Goal: Transaction & Acquisition: Obtain resource

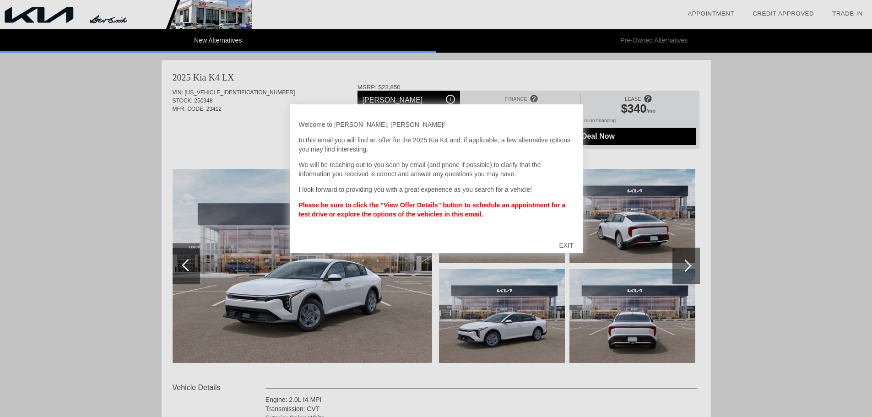
click at [565, 244] on div "EXIT" at bounding box center [566, 245] width 33 height 27
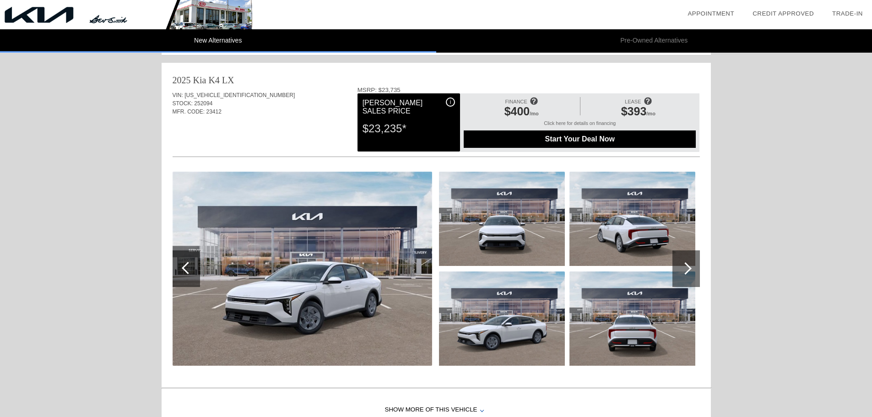
scroll to position [916, 0]
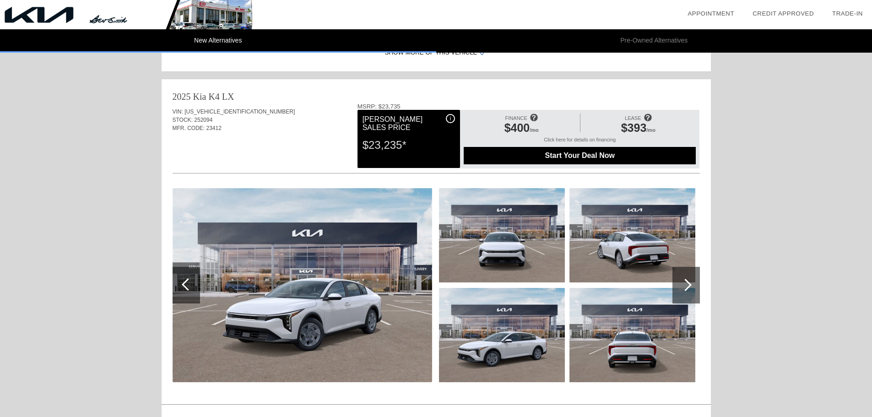
click at [534, 117] on span at bounding box center [534, 117] width 8 height 15
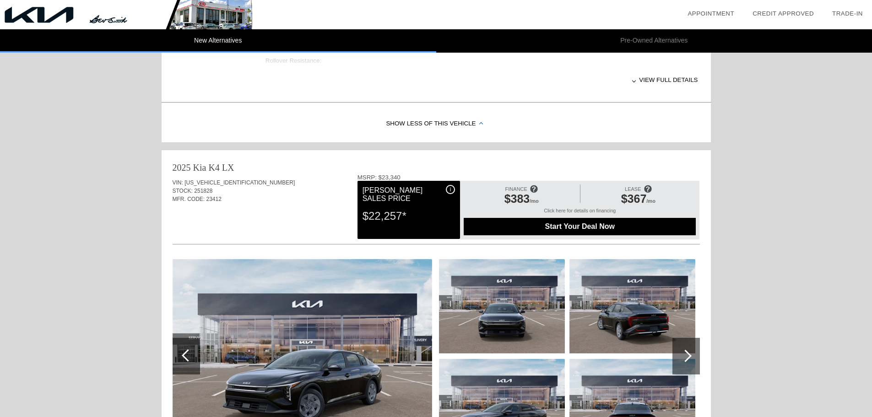
scroll to position [458, 0]
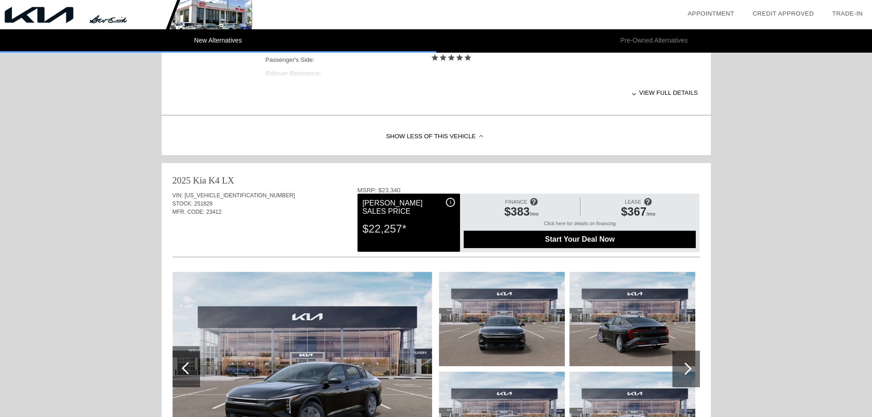
click at [536, 199] on span at bounding box center [534, 201] width 8 height 15
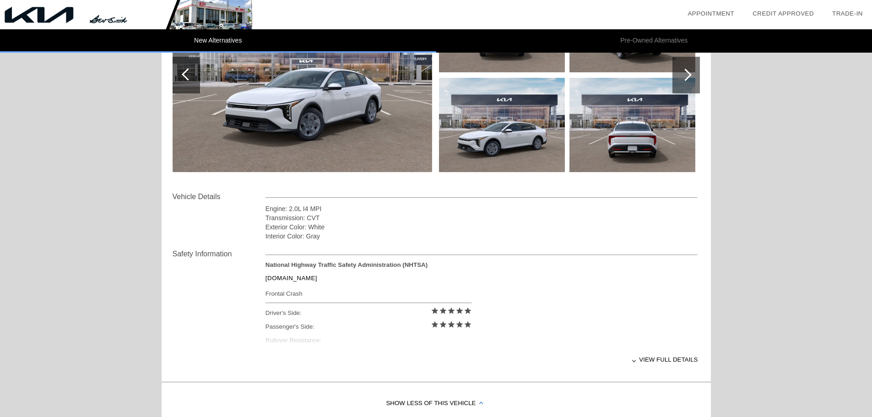
scroll to position [229, 0]
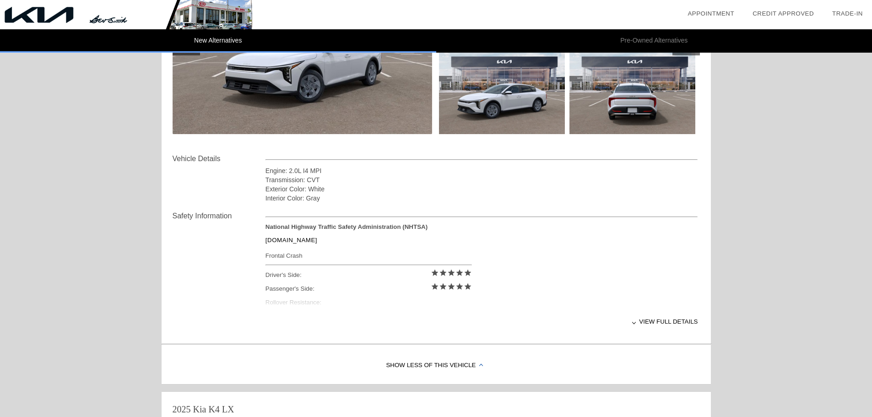
click at [666, 319] on div "View full details" at bounding box center [482, 321] width 433 height 22
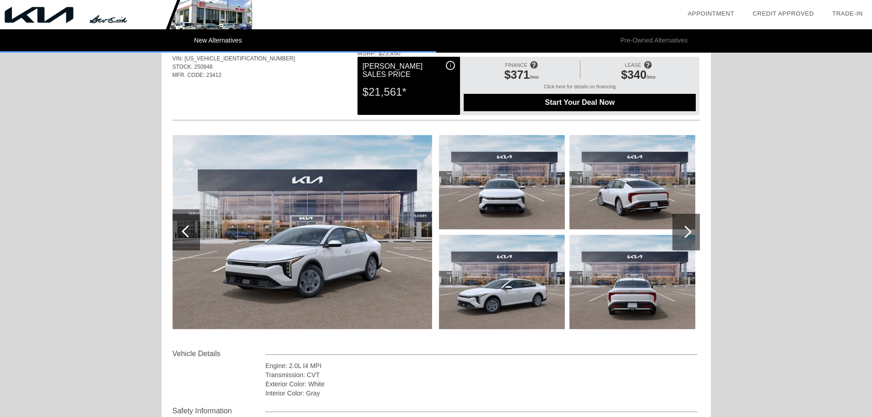
scroll to position [0, 0]
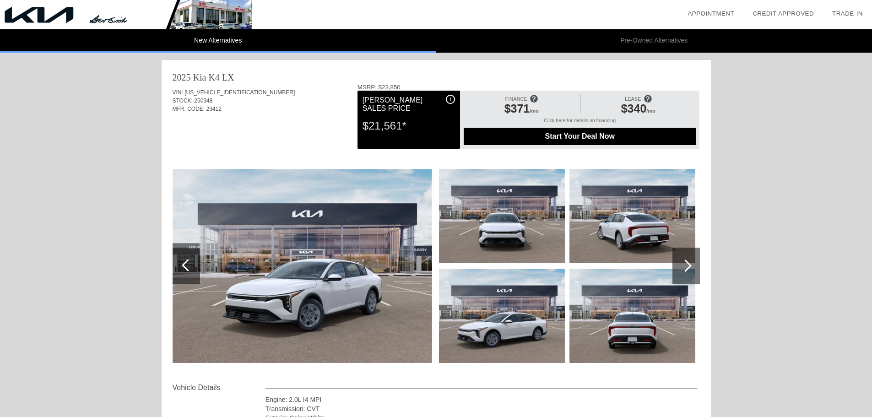
click at [519, 234] on img at bounding box center [502, 216] width 126 height 94
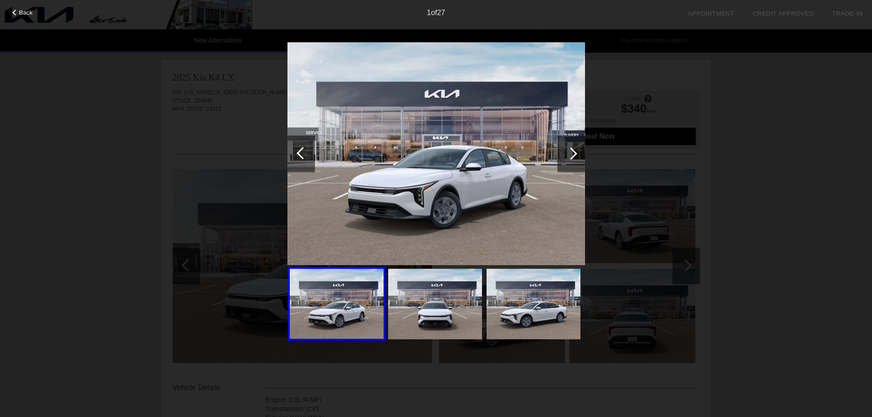
click at [577, 156] on div at bounding box center [571, 153] width 27 height 37
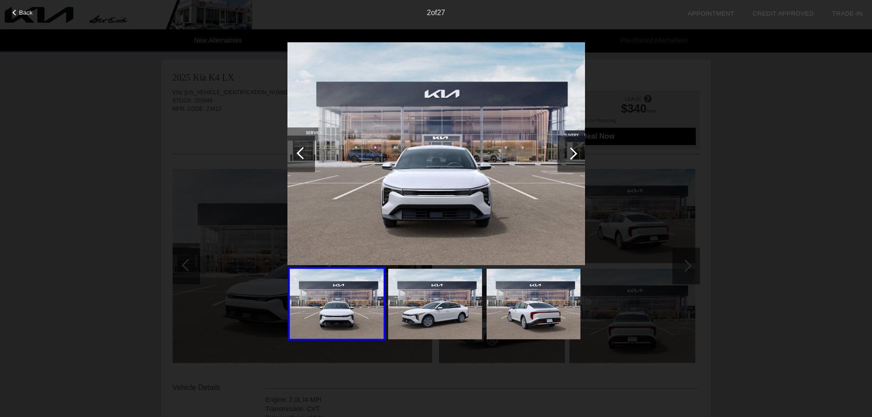
click at [577, 156] on div at bounding box center [571, 153] width 27 height 37
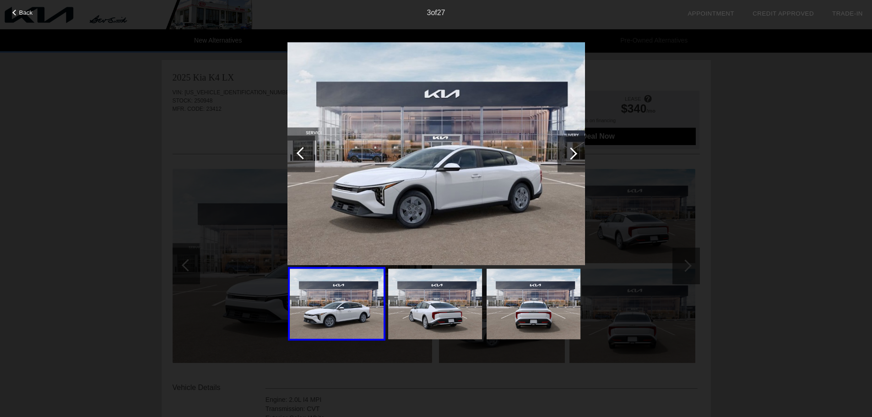
click at [577, 156] on div at bounding box center [571, 153] width 27 height 37
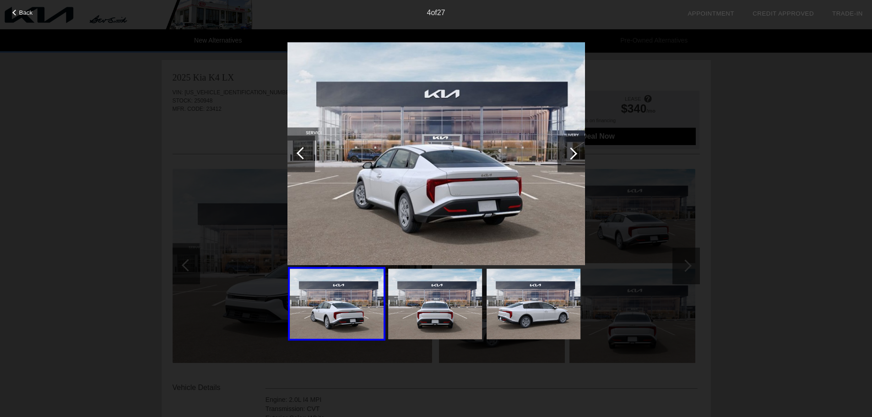
click at [577, 156] on div at bounding box center [571, 153] width 27 height 37
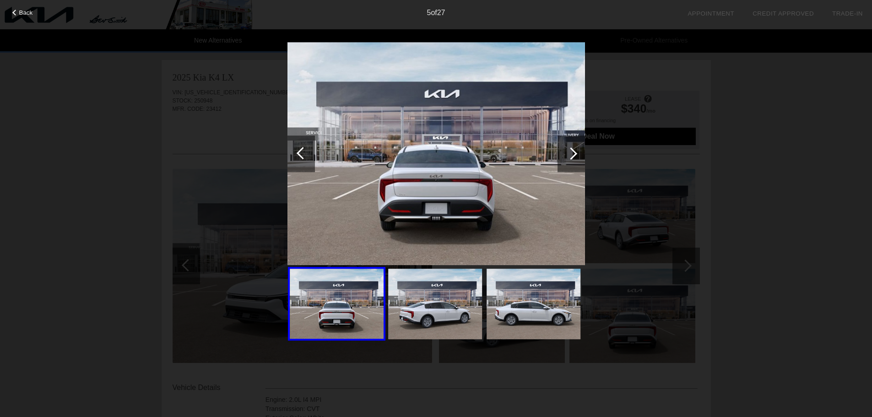
click at [577, 156] on div at bounding box center [571, 153] width 27 height 37
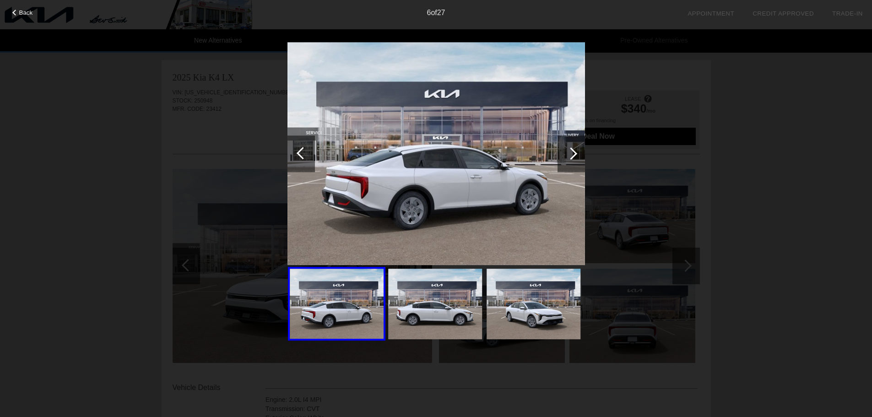
click at [577, 156] on div at bounding box center [571, 153] width 27 height 37
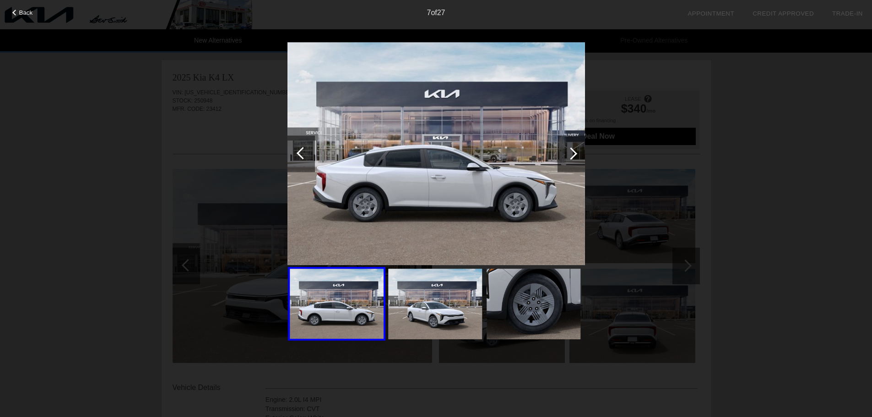
click at [577, 156] on div at bounding box center [571, 153] width 27 height 37
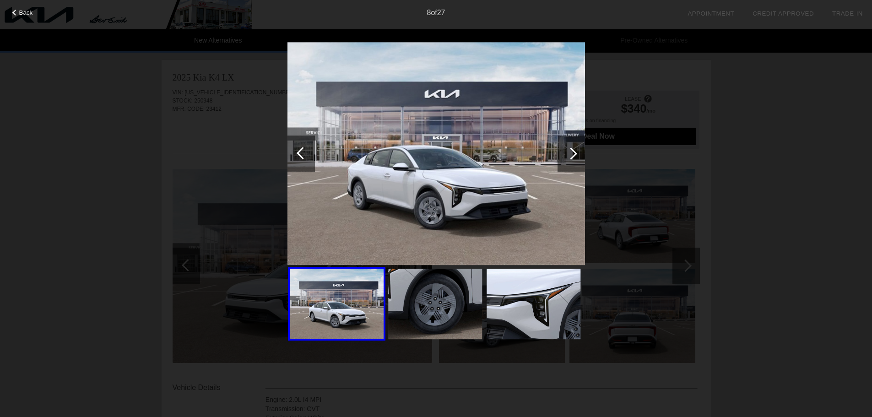
click at [577, 156] on div at bounding box center [571, 153] width 27 height 37
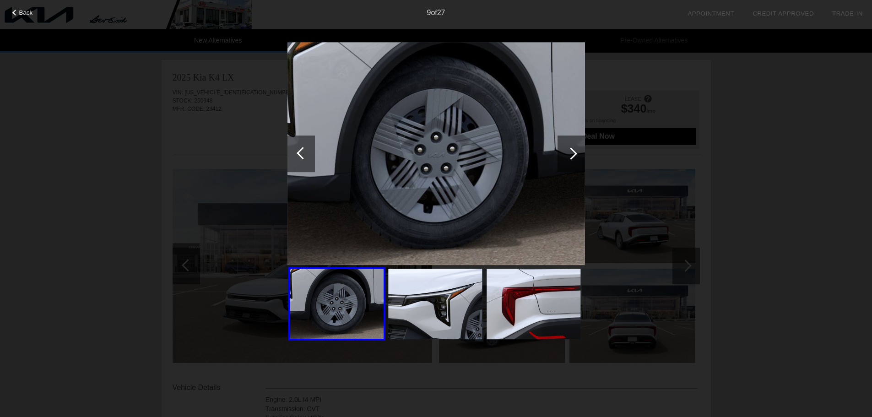
click at [577, 156] on div at bounding box center [571, 153] width 27 height 37
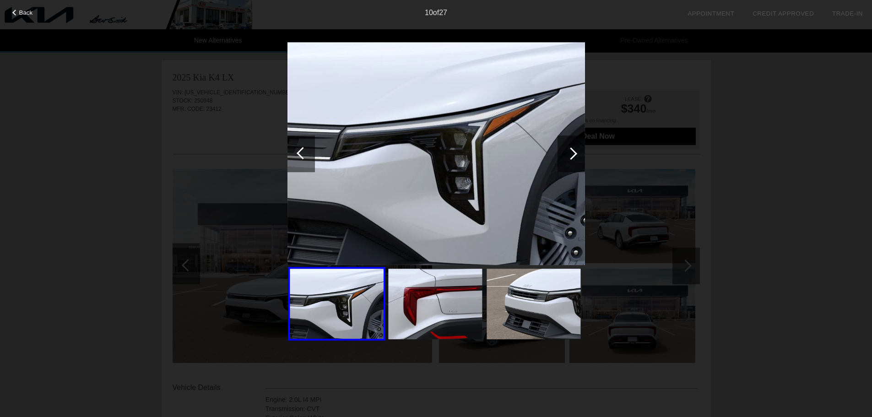
click at [577, 156] on div at bounding box center [571, 153] width 27 height 37
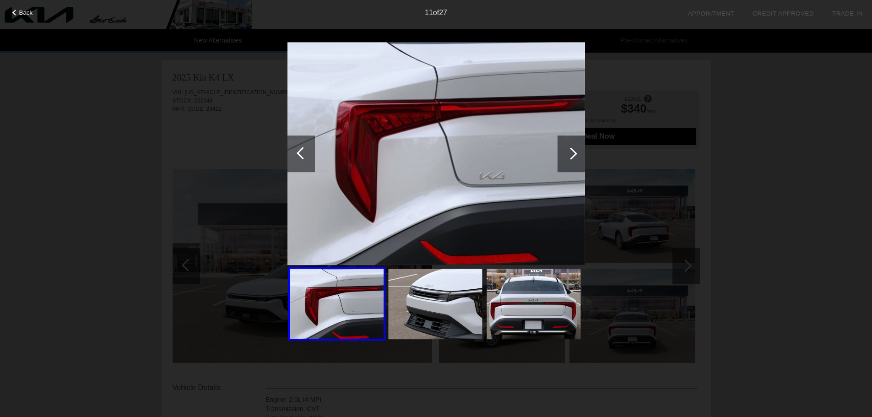
click at [577, 156] on div at bounding box center [571, 153] width 27 height 37
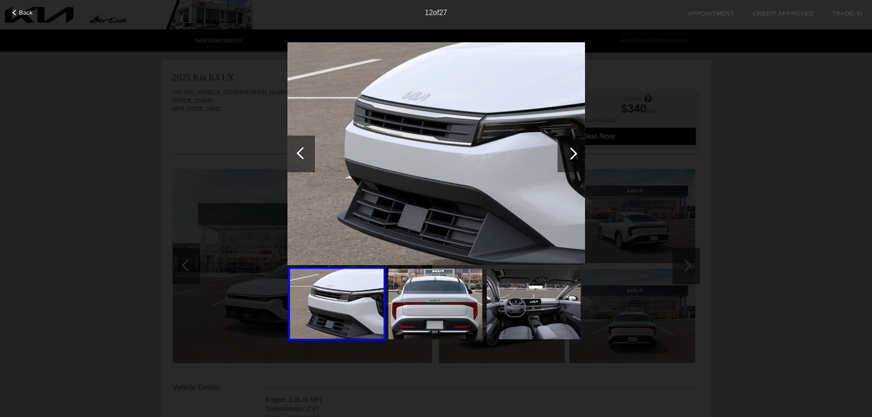
click at [577, 156] on div at bounding box center [571, 153] width 27 height 37
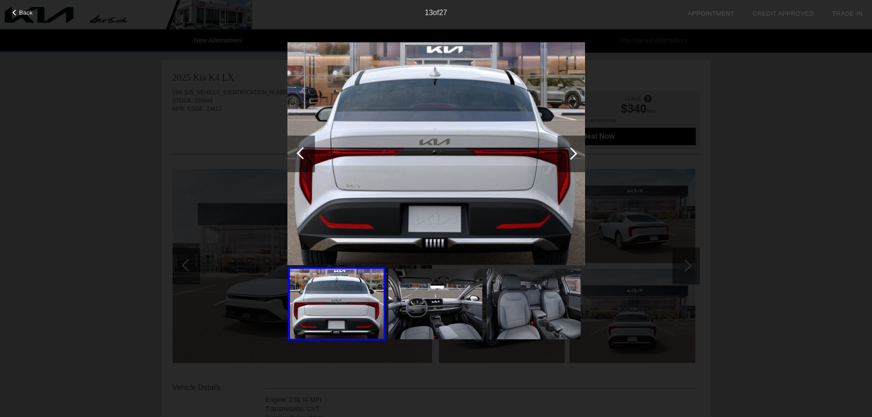
click at [577, 156] on div at bounding box center [571, 153] width 27 height 37
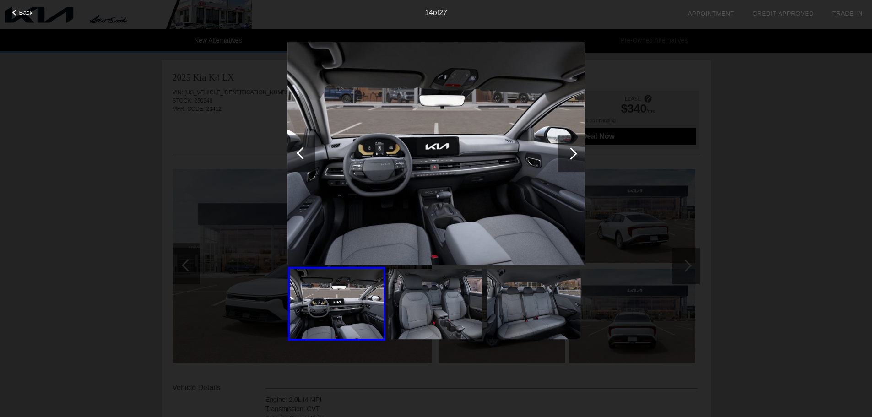
click at [577, 156] on div at bounding box center [571, 153] width 27 height 37
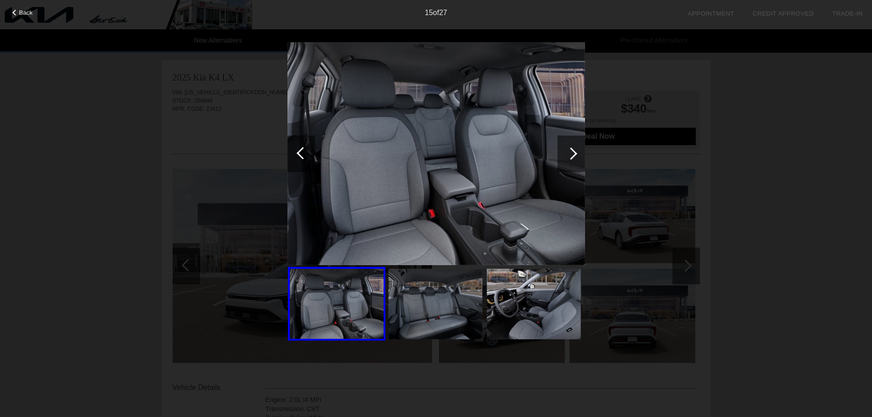
click at [577, 156] on div at bounding box center [571, 153] width 27 height 37
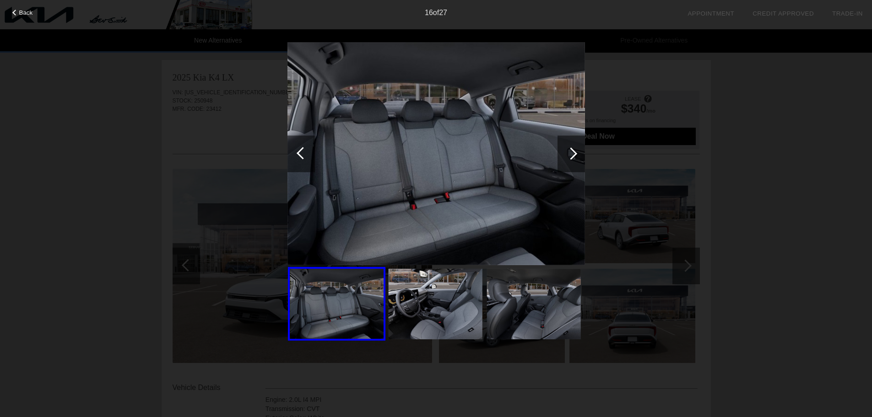
click at [577, 156] on div at bounding box center [571, 153] width 27 height 37
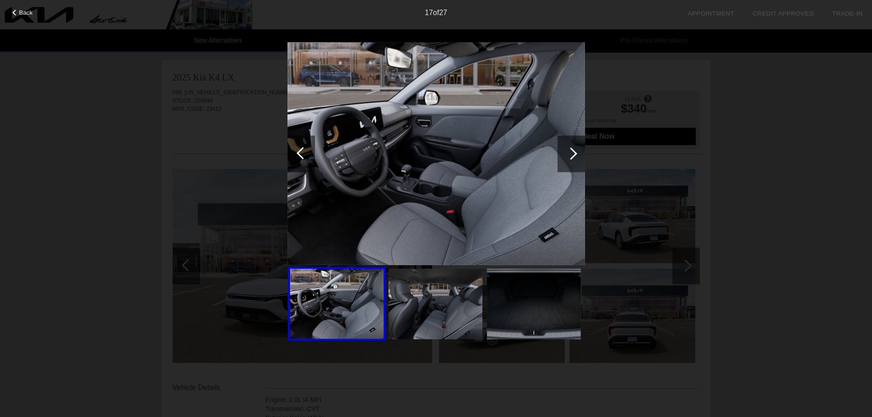
click at [577, 156] on div at bounding box center [571, 153] width 27 height 37
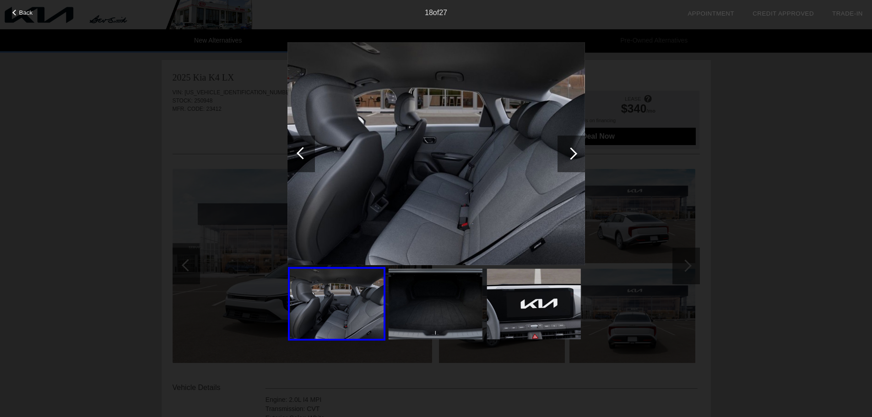
click at [577, 156] on div at bounding box center [571, 153] width 27 height 37
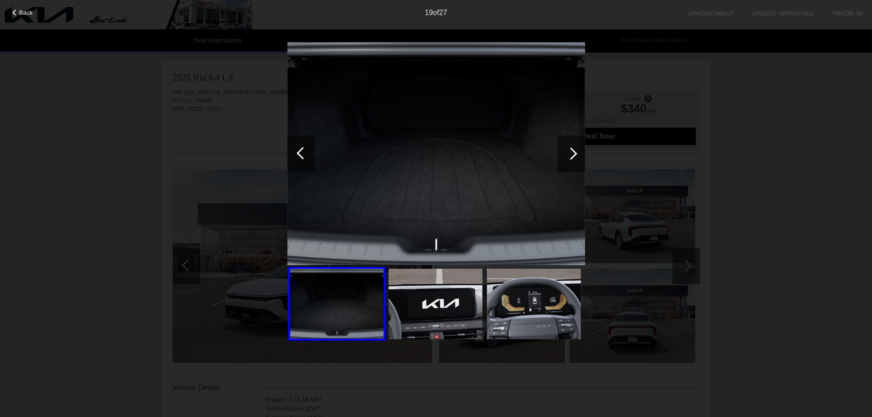
click at [577, 156] on div at bounding box center [571, 153] width 27 height 37
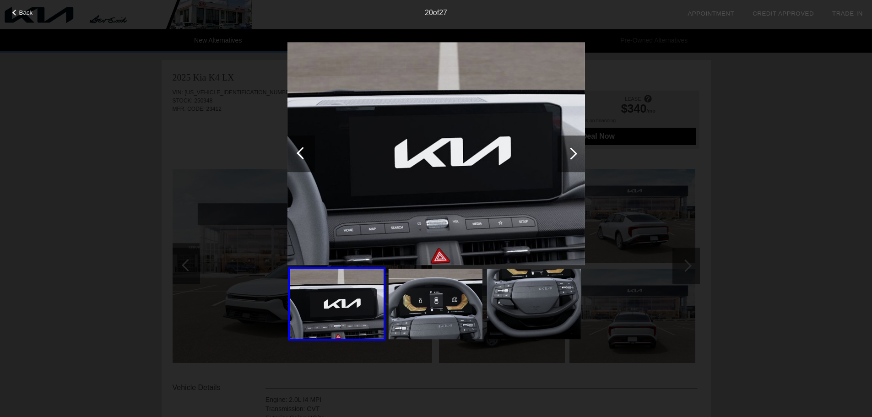
click at [577, 156] on div at bounding box center [571, 153] width 27 height 37
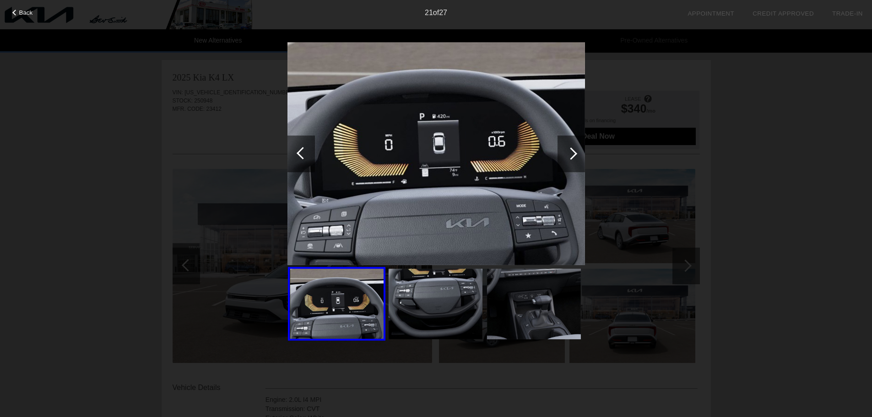
click at [577, 156] on div at bounding box center [571, 153] width 27 height 37
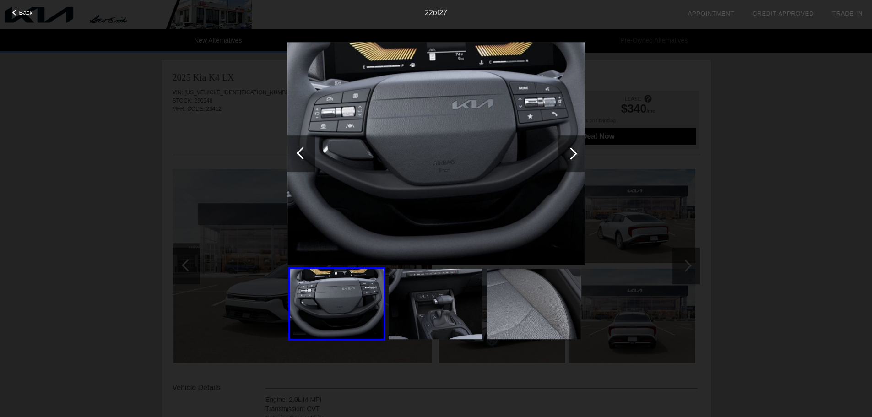
click at [577, 156] on div at bounding box center [571, 153] width 27 height 37
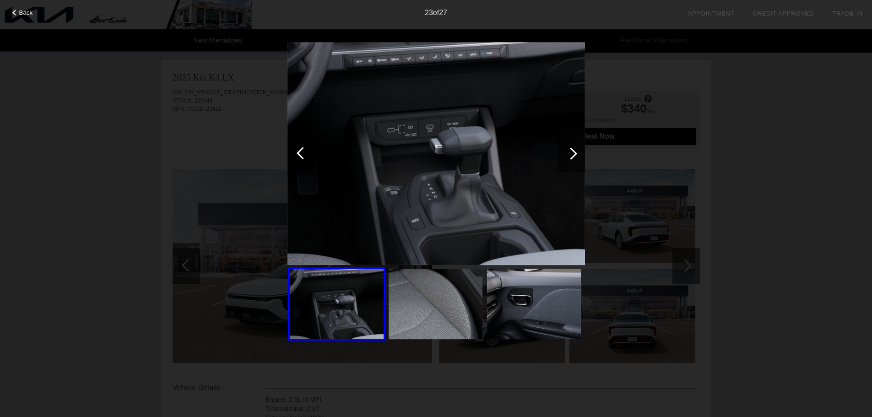
click at [577, 156] on div at bounding box center [571, 153] width 27 height 37
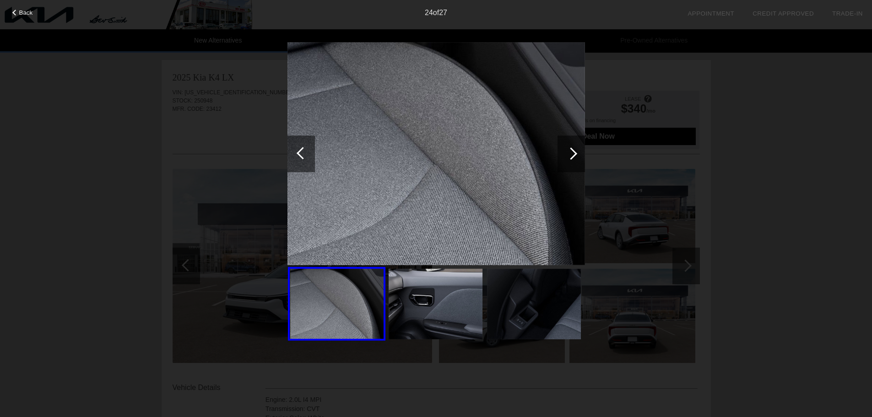
click at [577, 156] on div at bounding box center [571, 153] width 27 height 37
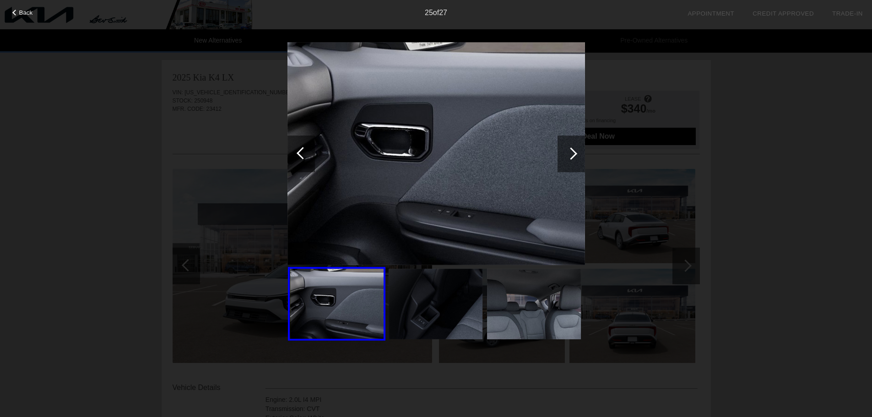
click at [577, 156] on div at bounding box center [571, 153] width 27 height 37
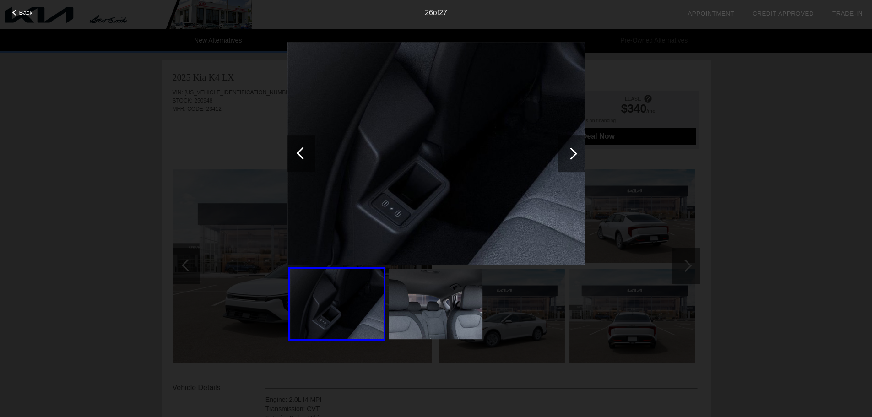
click at [577, 156] on div at bounding box center [571, 153] width 27 height 37
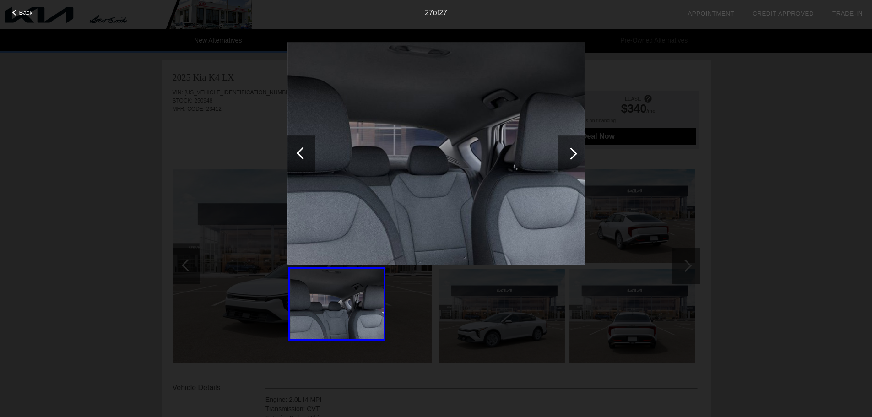
click at [577, 156] on div at bounding box center [571, 153] width 27 height 37
click at [573, 157] on div at bounding box center [571, 153] width 12 height 12
